Goal: Book appointment/travel/reservation

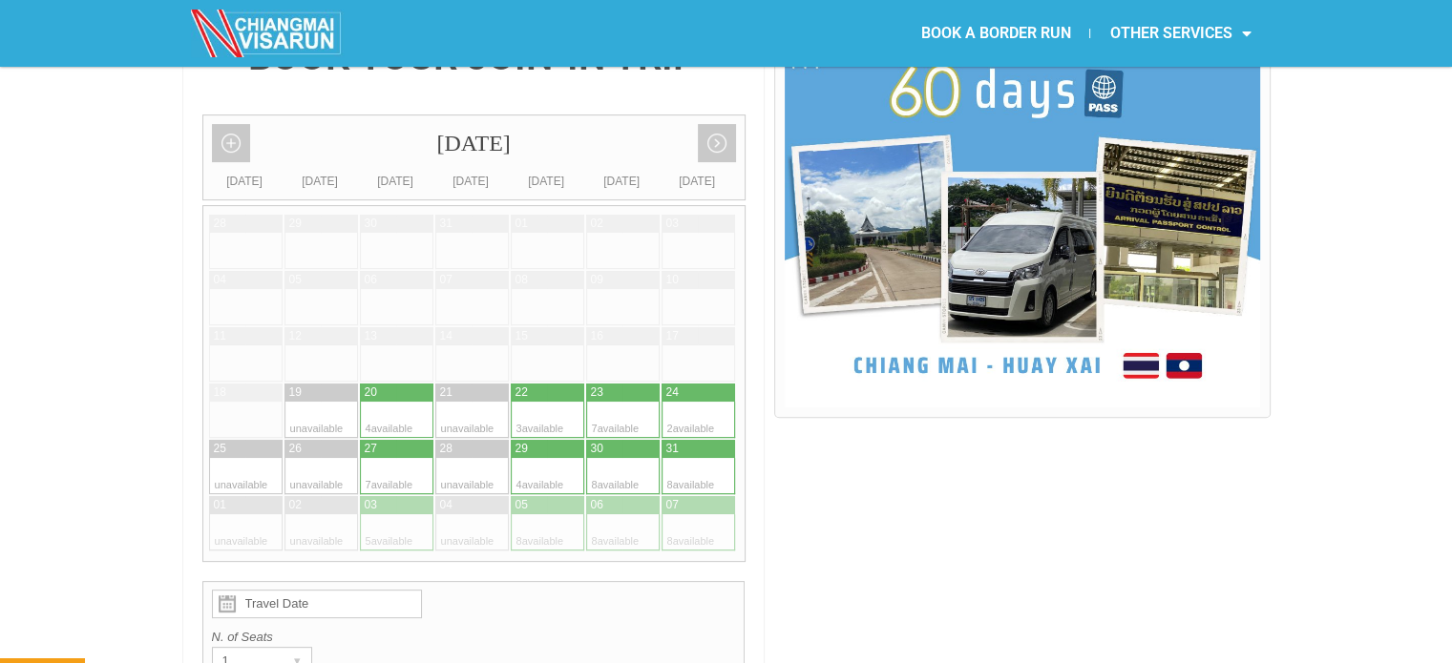
scroll to position [477, 0]
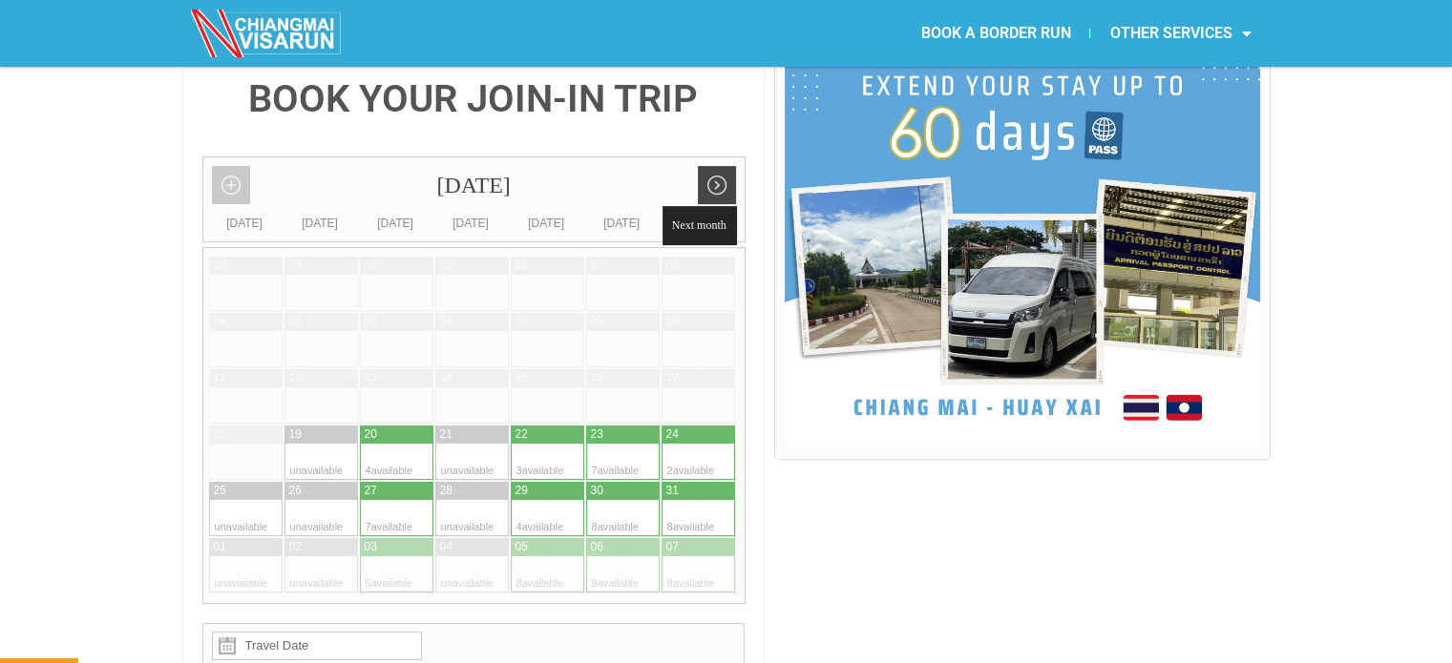
click at [713, 166] on link "Next month" at bounding box center [717, 185] width 38 height 38
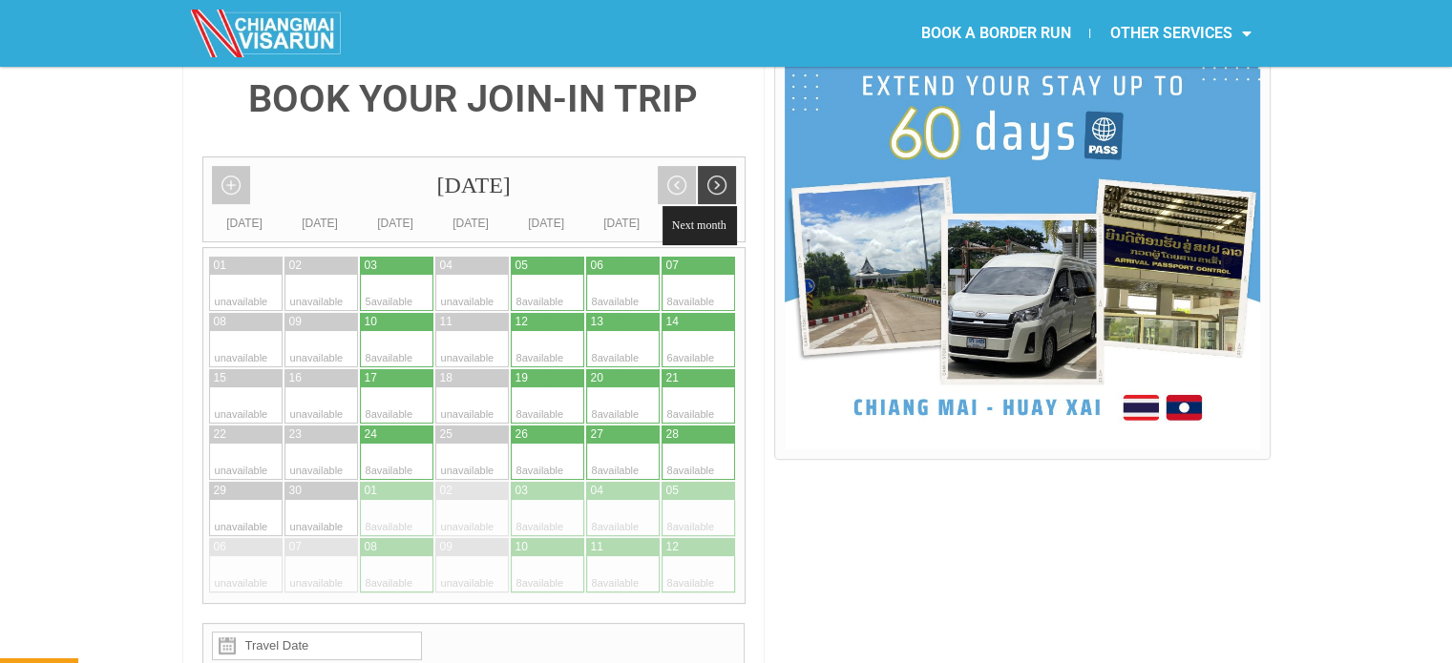
click at [713, 166] on link "Next month" at bounding box center [717, 185] width 38 height 38
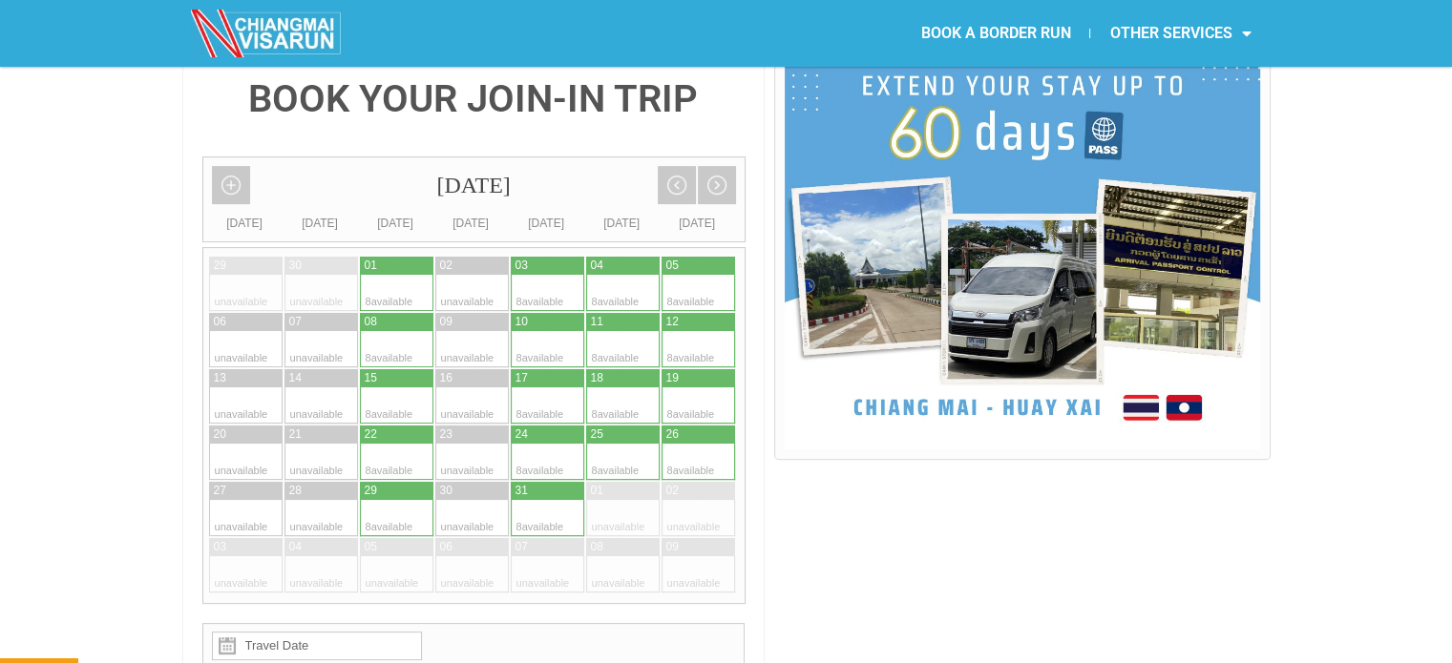
click at [538, 257] on div at bounding box center [530, 266] width 38 height 18
type input "[DATE]"
radio input "true"
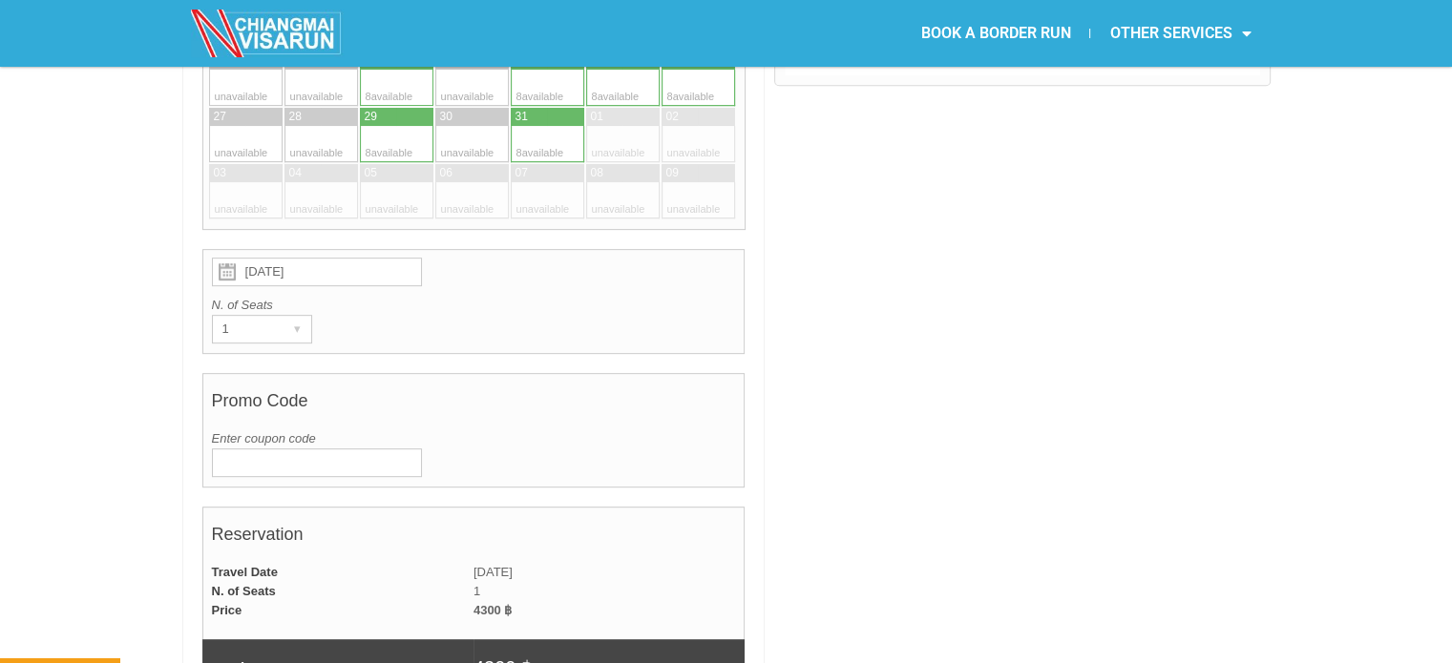
scroll to position [873, 0]
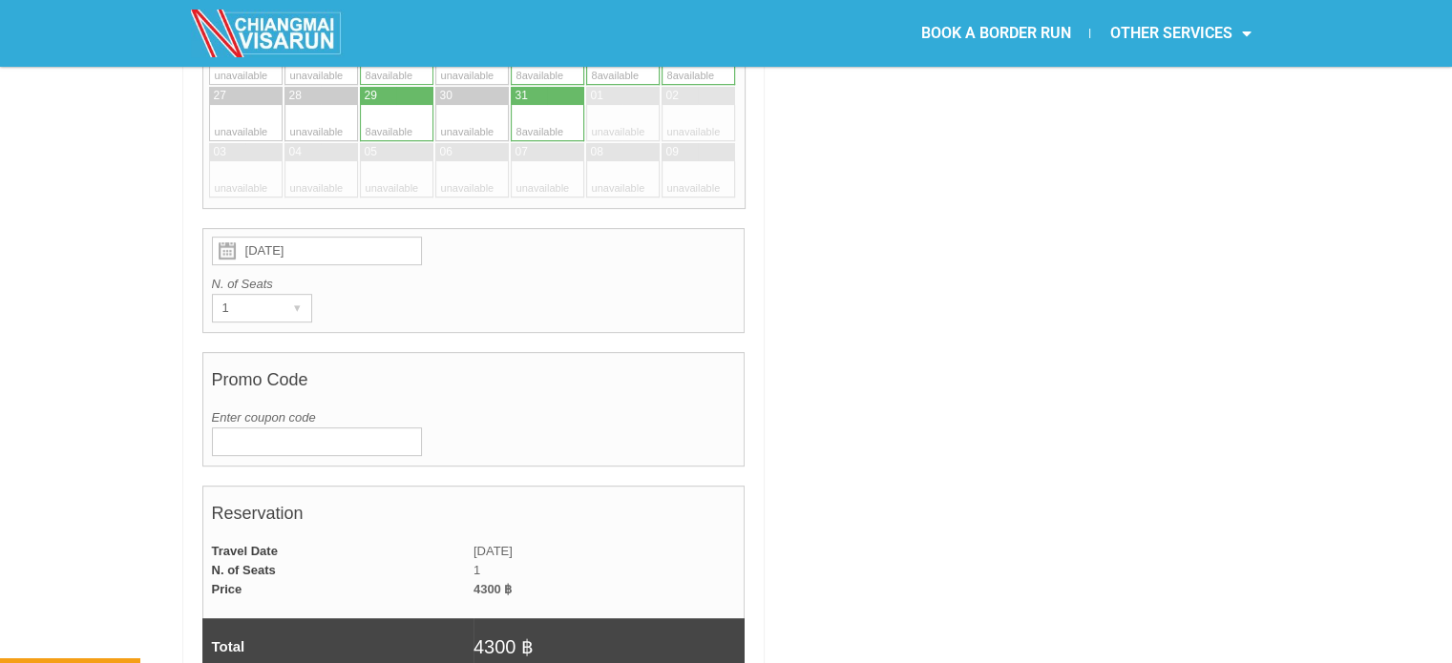
click at [346, 428] on input "Enter coupon code" at bounding box center [317, 442] width 210 height 29
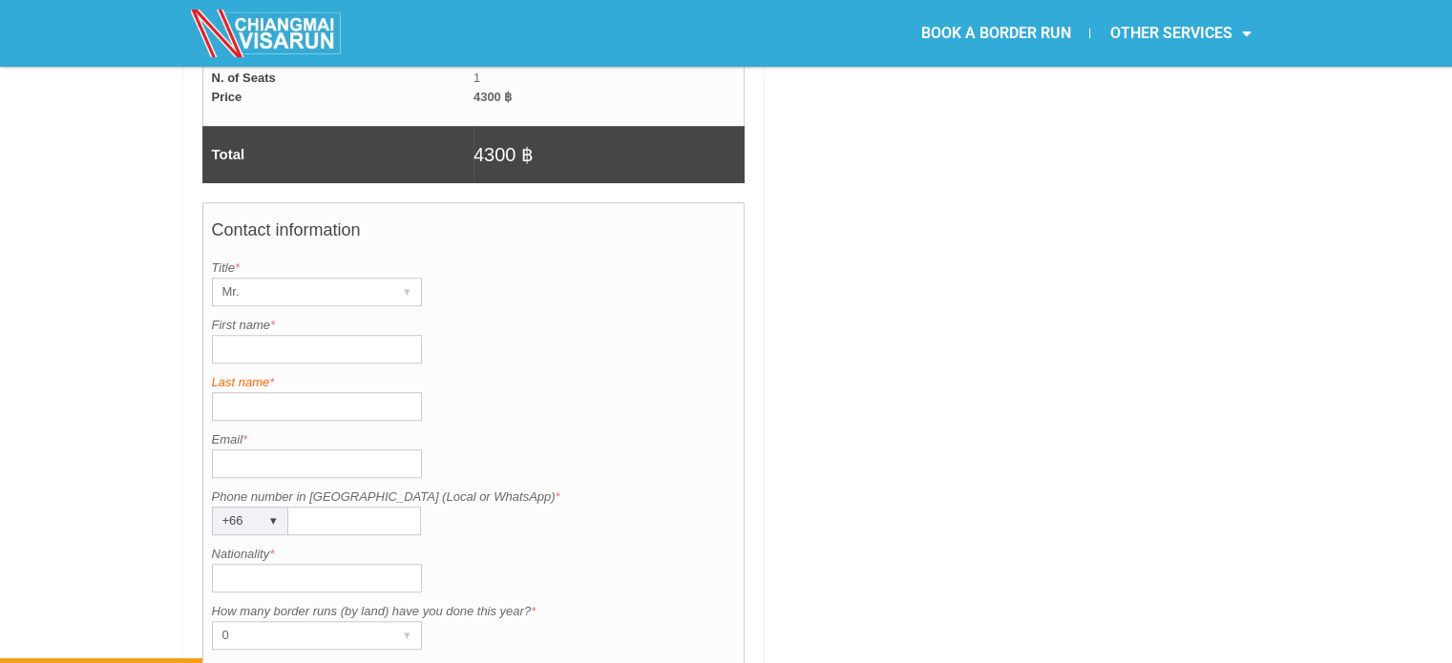
scroll to position [1445, 0]
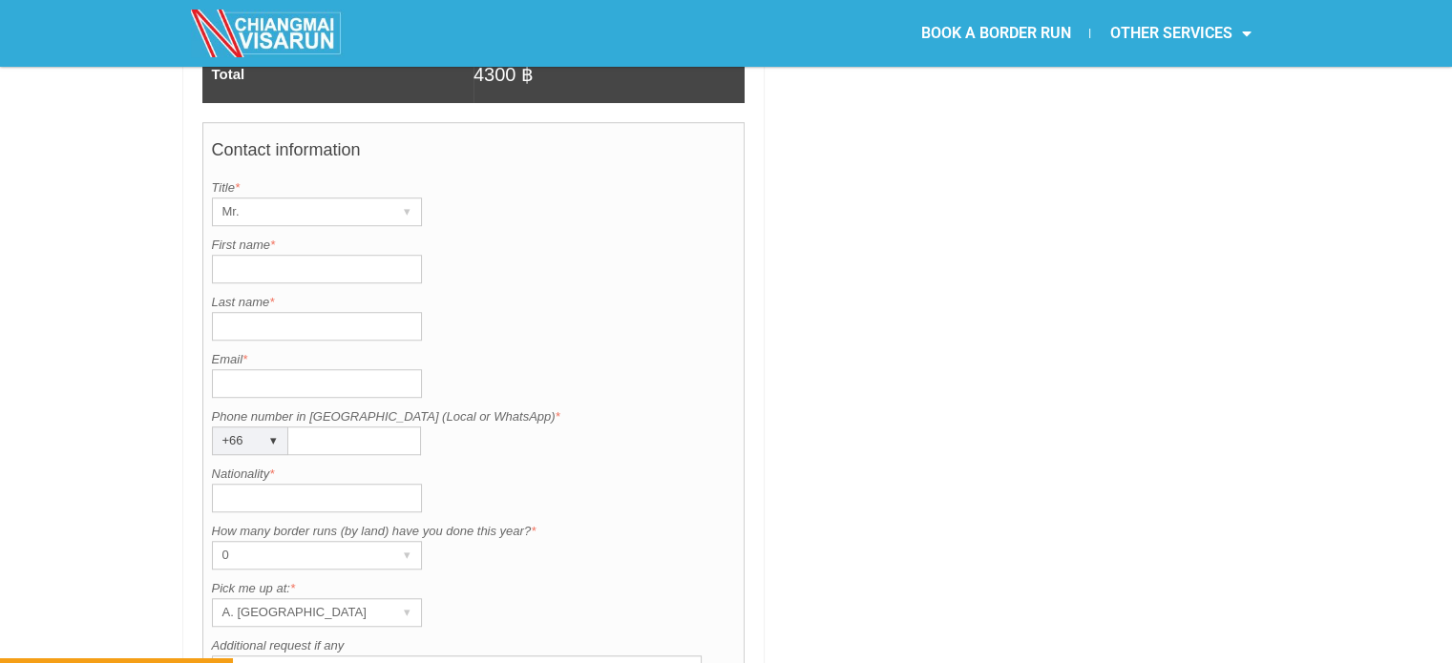
click at [361, 255] on input "First name *" at bounding box center [317, 269] width 210 height 29
type input "[PERSON_NAME]"
type input "King"
type input "[PERSON_NAME][EMAIL_ADDRESS][DOMAIN_NAME]"
type input "0609843811"
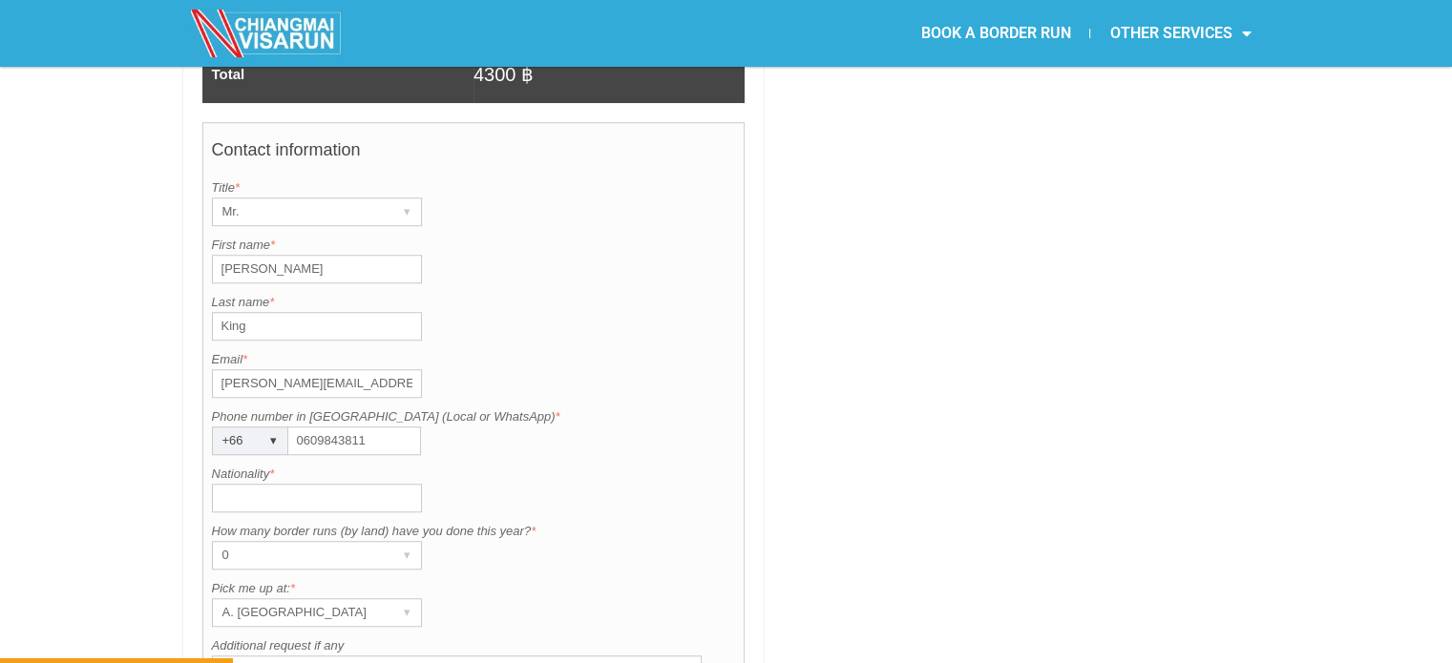
type input "[GEOGRAPHIC_DATA]"
click at [310, 427] on input "0609843811" at bounding box center [354, 441] width 133 height 29
click at [363, 542] on div "0" at bounding box center [299, 555] width 172 height 27
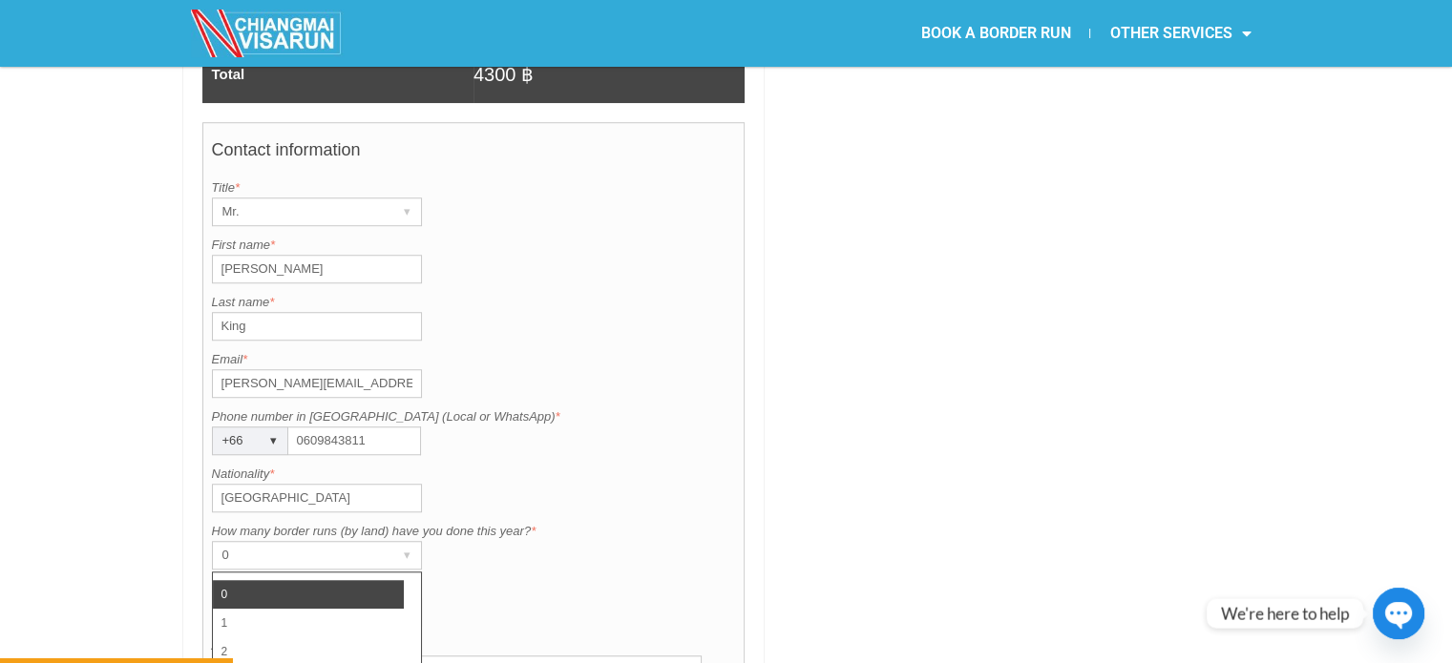
click at [361, 580] on li "0" at bounding box center [308, 594] width 191 height 29
click at [359, 599] on div "A. [GEOGRAPHIC_DATA]" at bounding box center [299, 612] width 172 height 27
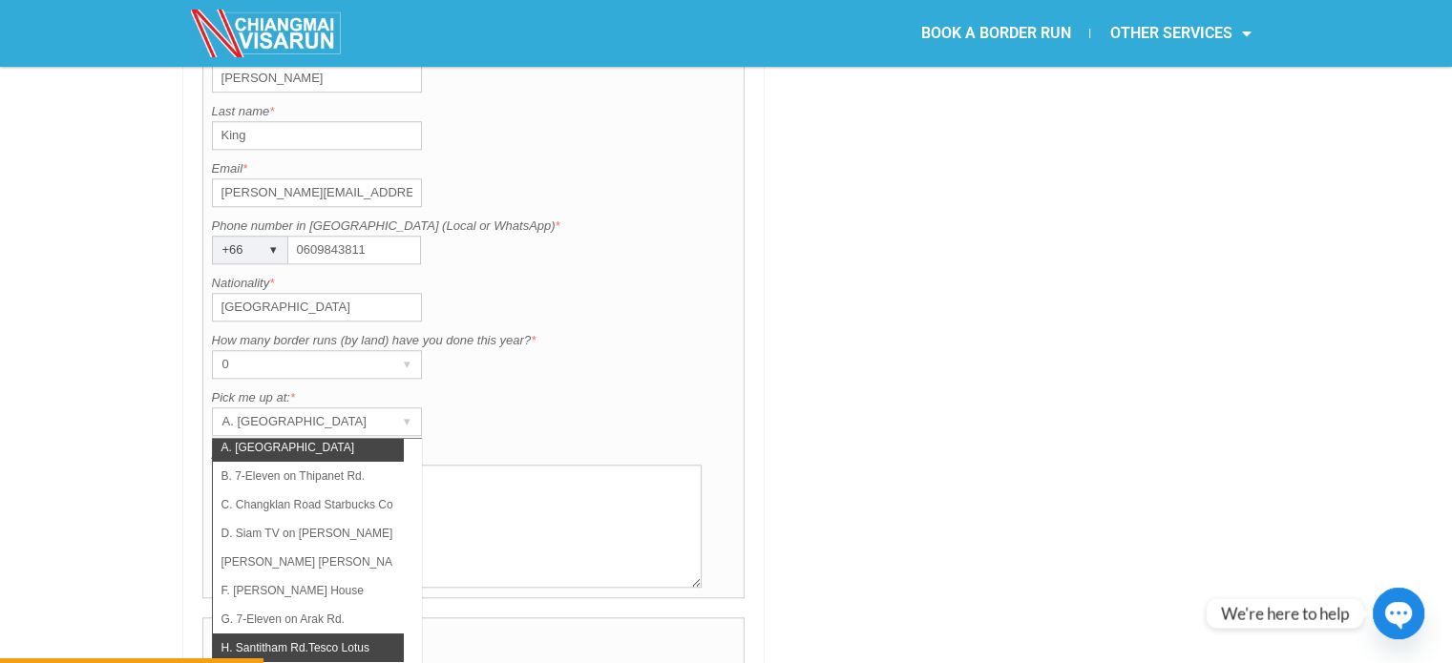
scroll to position [0, 0]
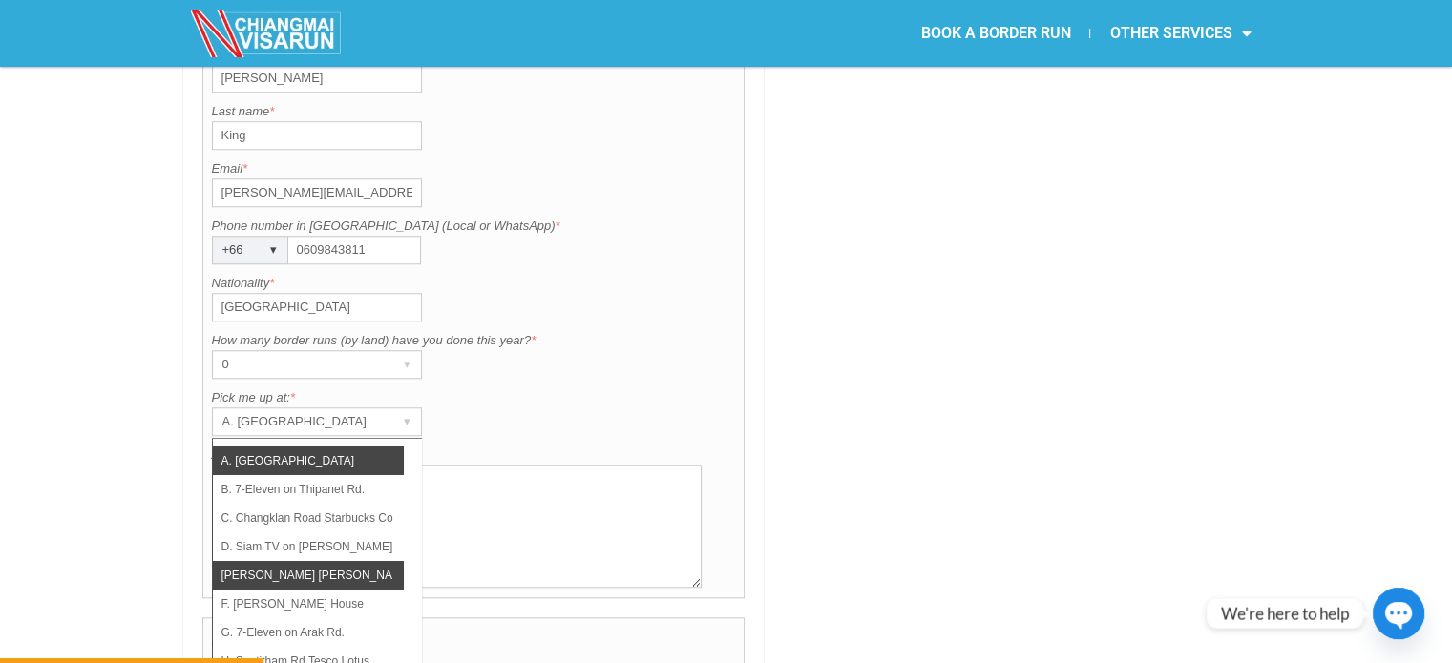
click at [347, 561] on li "[PERSON_NAME] [PERSON_NAME] (Thapae)" at bounding box center [308, 575] width 191 height 29
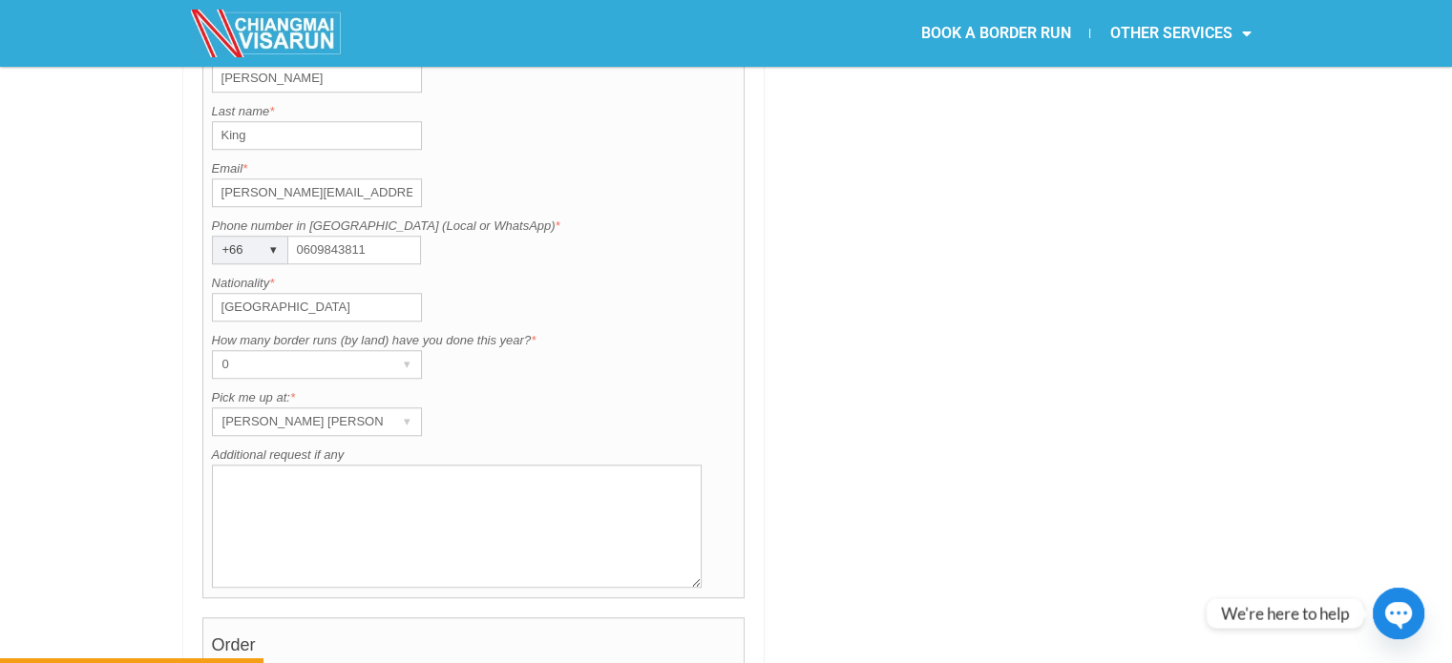
click at [346, 465] on textarea "Additional request if any" at bounding box center [457, 526] width 491 height 123
